Goal: Task Accomplishment & Management: Use online tool/utility

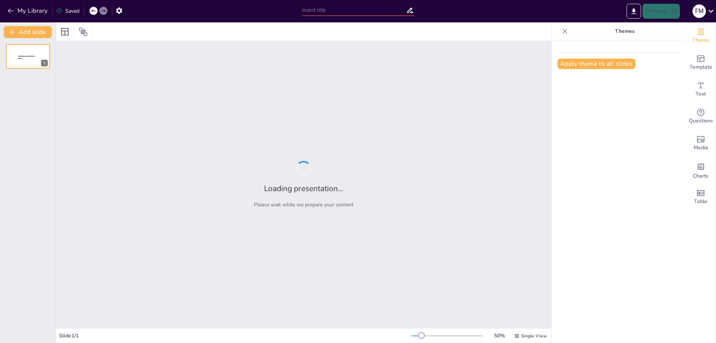
type input "[US_STATE]: Pioneering Distribution Excellence in [GEOGRAPHIC_DATA]"
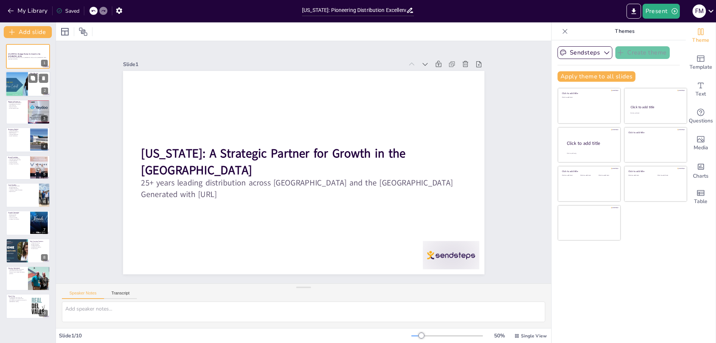
click at [15, 86] on div at bounding box center [16, 84] width 50 height 25
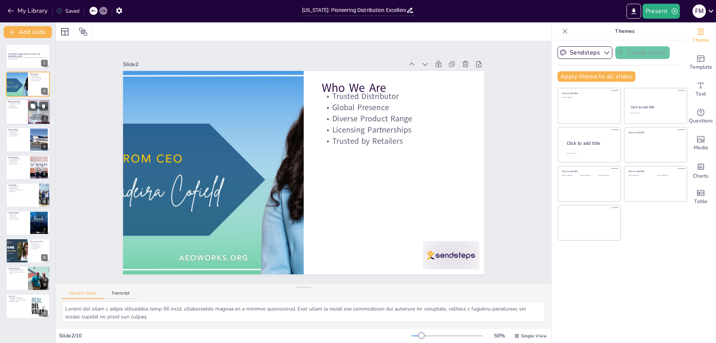
click at [11, 111] on div at bounding box center [28, 111] width 45 height 25
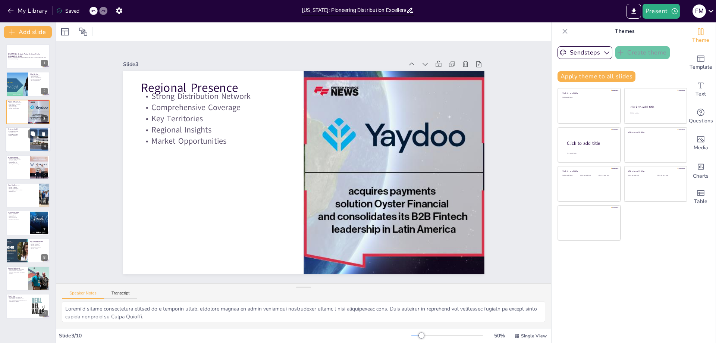
click at [19, 140] on div at bounding box center [28, 139] width 45 height 25
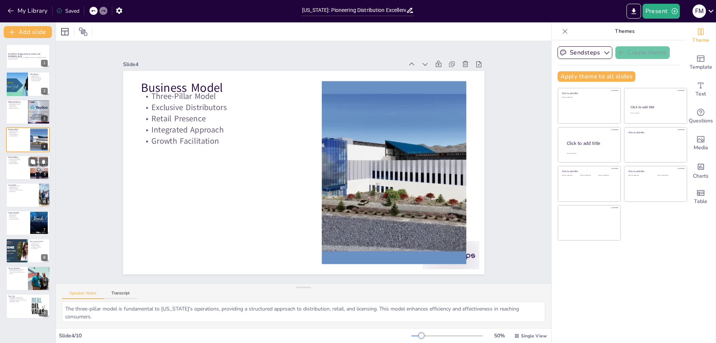
click at [20, 156] on p "Brand Portfolio" at bounding box center [18, 157] width 20 height 2
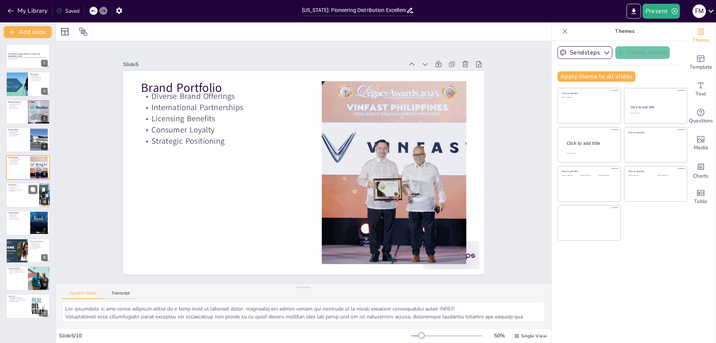
click at [24, 194] on div at bounding box center [28, 194] width 45 height 25
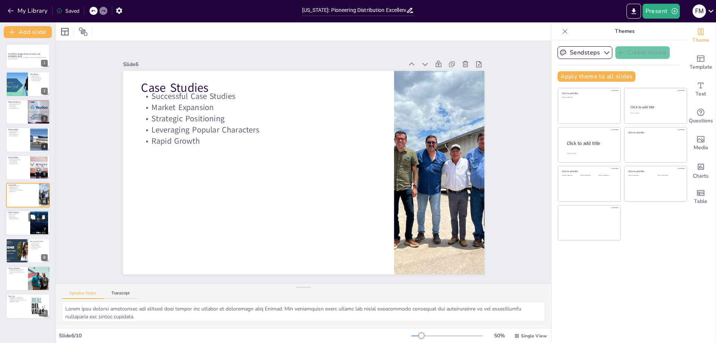
click at [24, 221] on div at bounding box center [28, 222] width 45 height 25
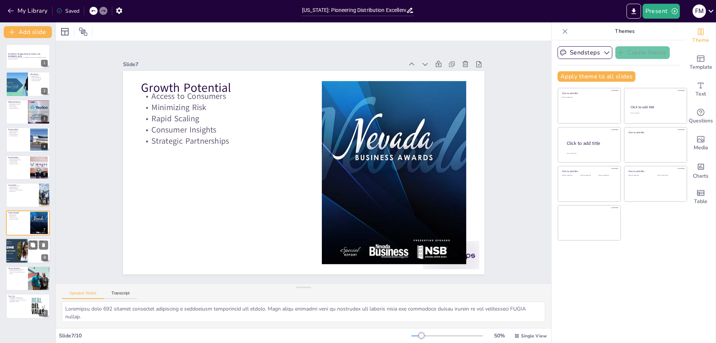
click at [22, 253] on div at bounding box center [16, 250] width 45 height 25
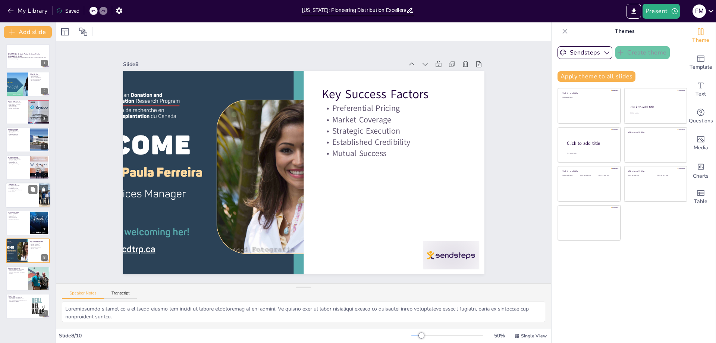
click at [24, 197] on div at bounding box center [28, 194] width 45 height 25
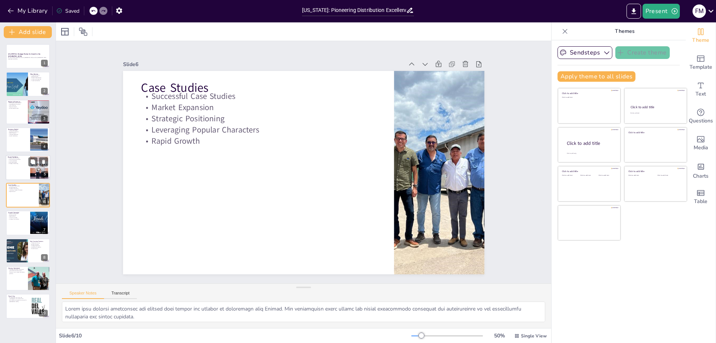
click at [21, 166] on div at bounding box center [28, 167] width 45 height 25
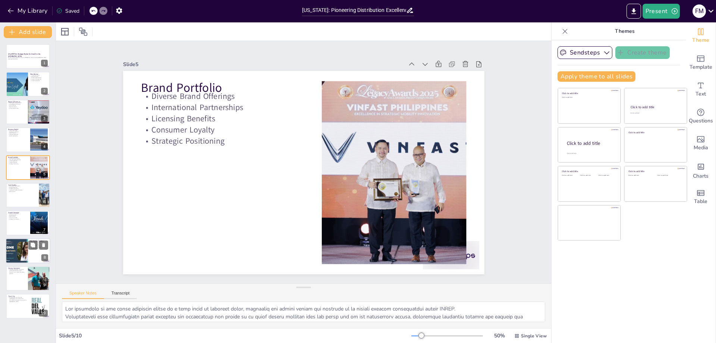
click at [32, 260] on div at bounding box center [28, 250] width 45 height 25
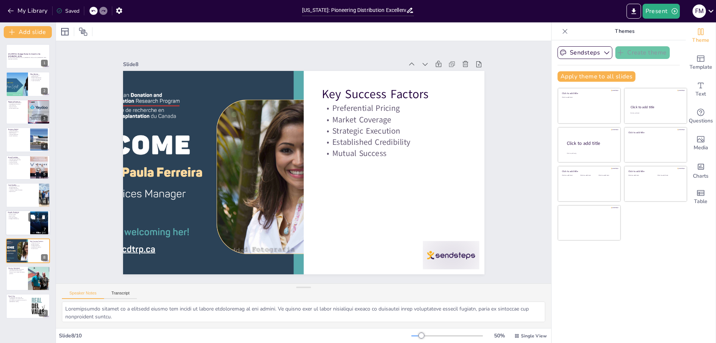
click at [13, 226] on div at bounding box center [28, 222] width 45 height 25
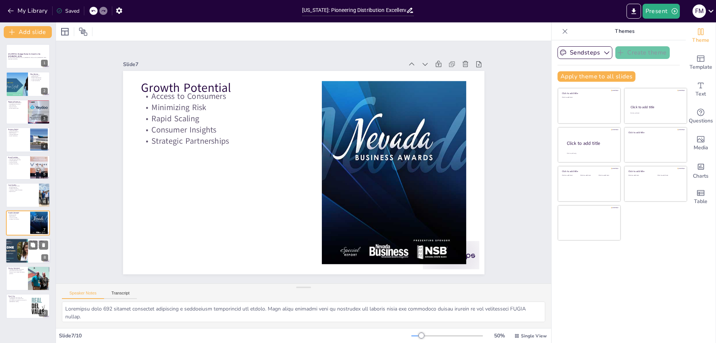
click at [21, 244] on div at bounding box center [16, 250] width 45 height 25
type textarea "Preferential pricing is a critical factor for brands to remain competitive in t…"
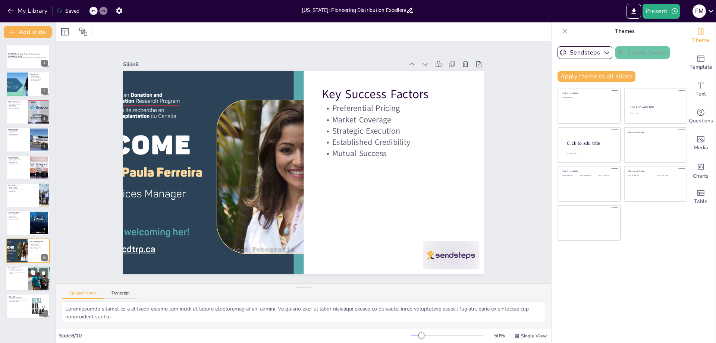
click at [24, 282] on div at bounding box center [28, 278] width 45 height 25
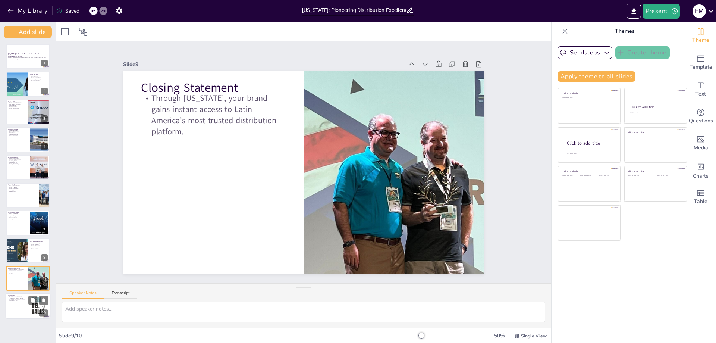
click at [32, 310] on div at bounding box center [39, 306] width 23 height 23
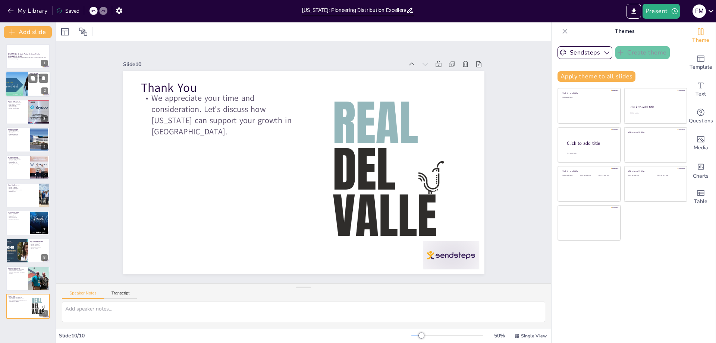
click at [15, 94] on div at bounding box center [16, 84] width 50 height 25
type textarea "[US_STATE] has built a strong reputation over 25 years, establishing itself as …"
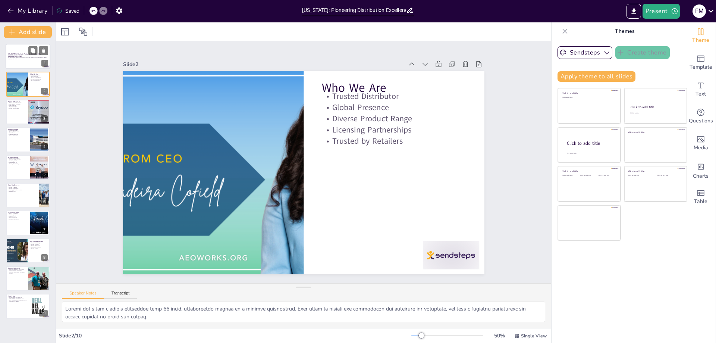
click at [19, 60] on div at bounding box center [28, 56] width 45 height 25
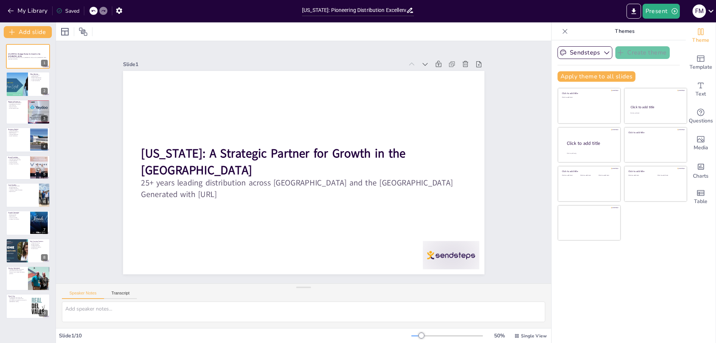
click at [25, 99] on div "[US_STATE]: A Strategic Partner for Growth in the [GEOGRAPHIC_DATA] 25+ years l…" at bounding box center [28, 181] width 56 height 275
click at [34, 122] on div at bounding box center [39, 111] width 53 height 25
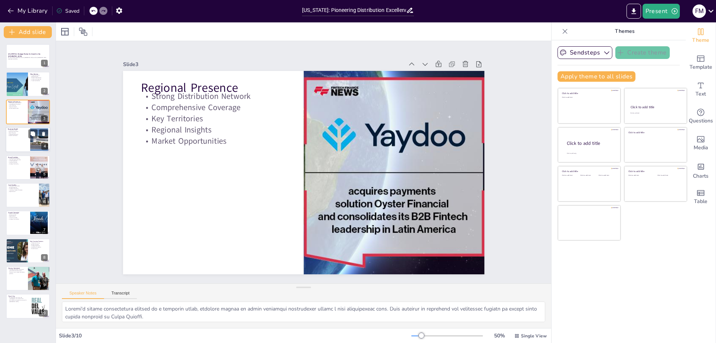
click at [38, 141] on div at bounding box center [39, 139] width 40 height 23
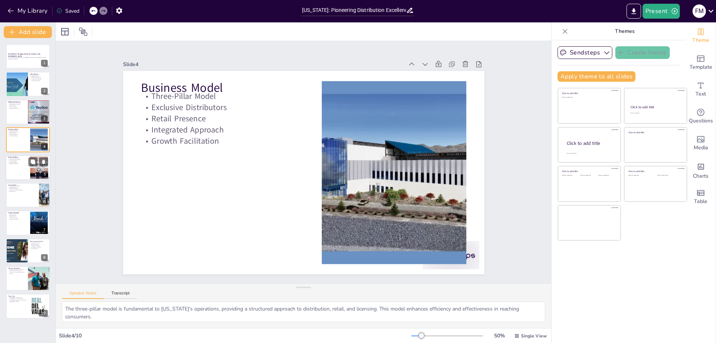
click at [37, 172] on div at bounding box center [39, 167] width 34 height 23
type textarea "Lor ipsumdolo si ame conse adipiscin elitse do e temp incid ut laboreet dolor, …"
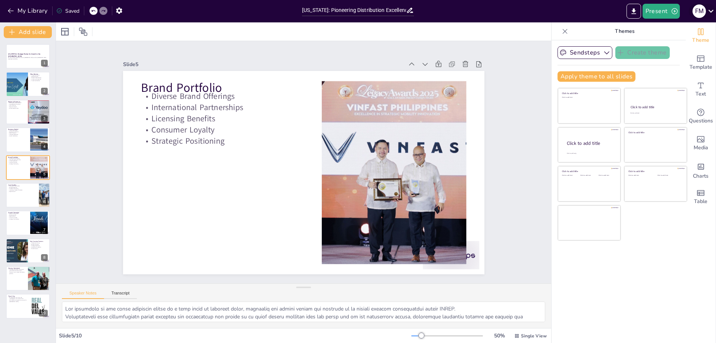
click at [711, 14] on icon at bounding box center [711, 11] width 10 height 10
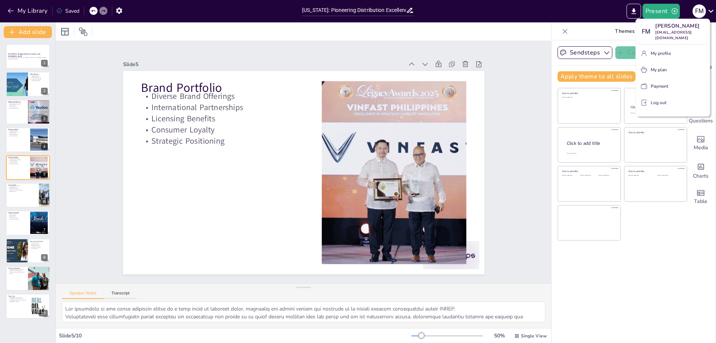
click at [654, 100] on p "Log out" at bounding box center [659, 102] width 16 height 7
